Goal: Information Seeking & Learning: Learn about a topic

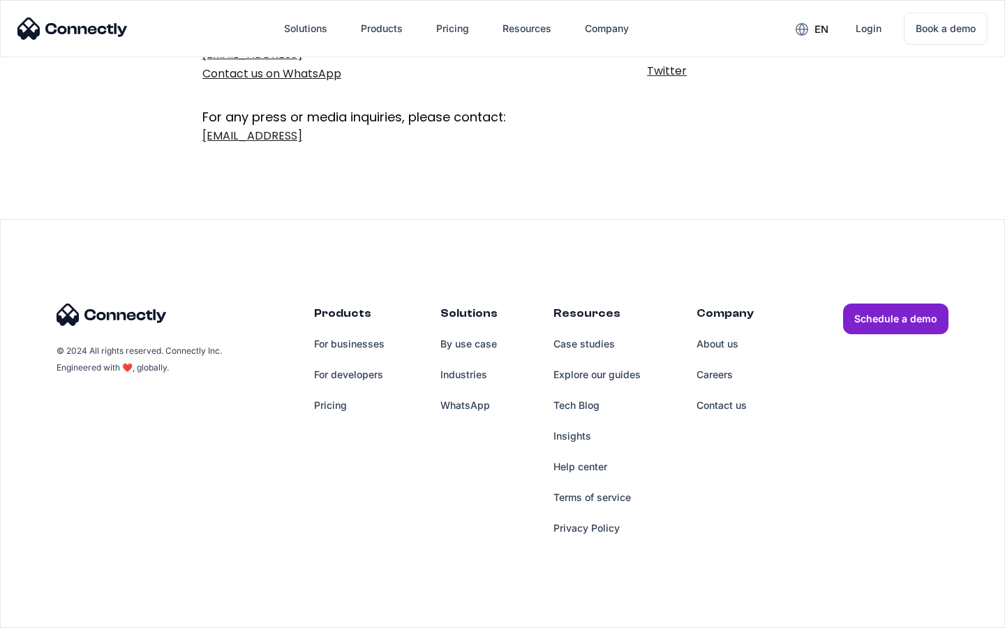
scroll to position [228, 0]
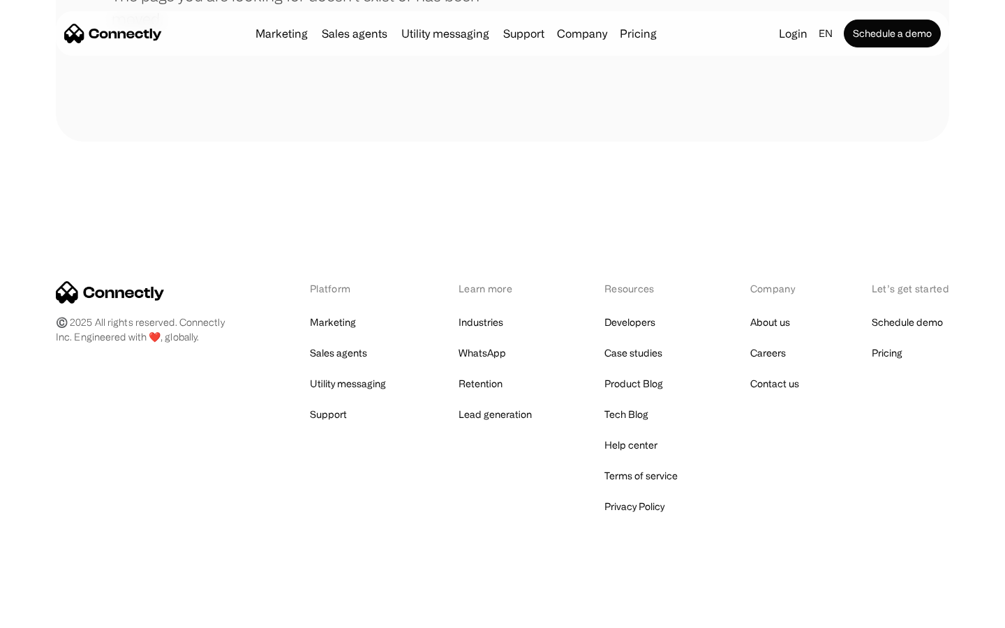
scroll to position [255, 0]
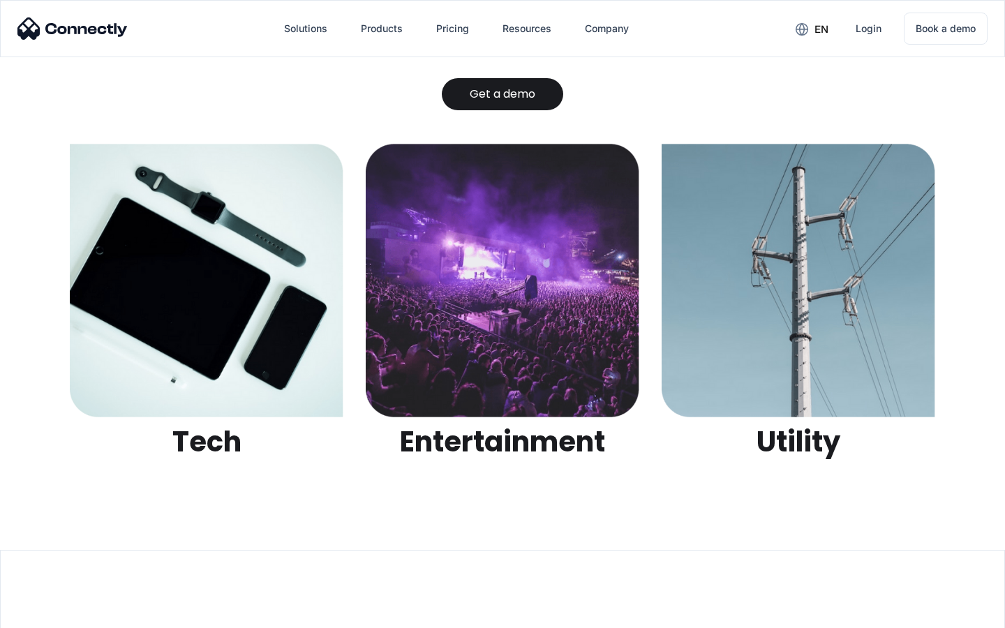
scroll to position [4404, 0]
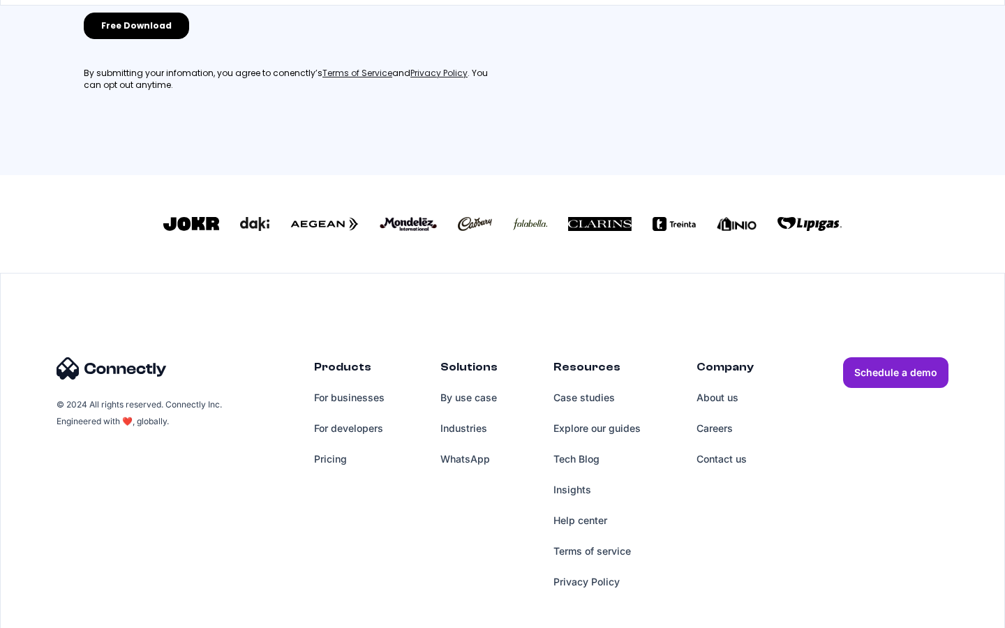
scroll to position [365, 0]
